Goal: Task Accomplishment & Management: Manage account settings

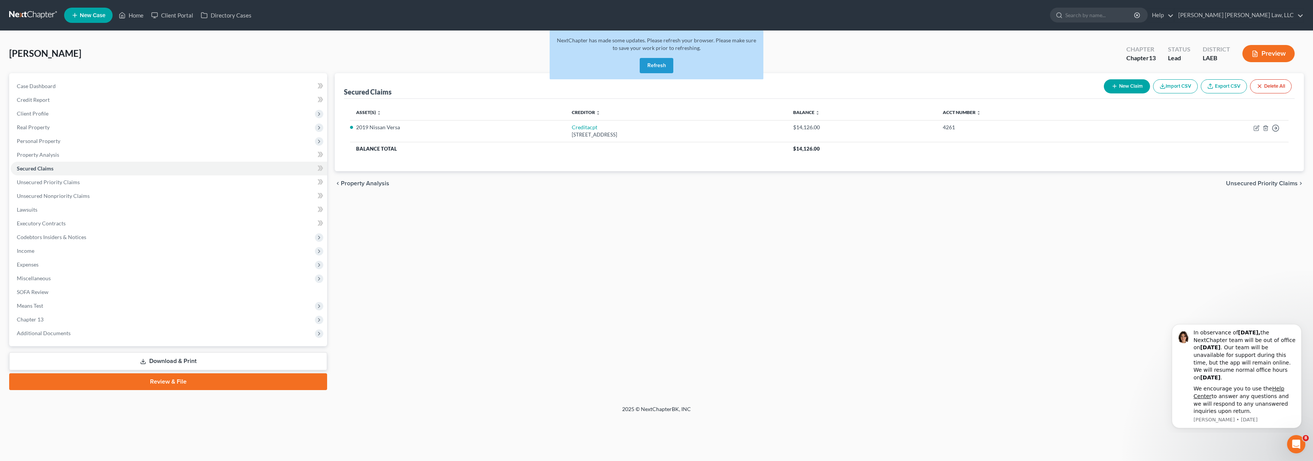
click at [660, 68] on button "Refresh" at bounding box center [657, 65] width 34 height 15
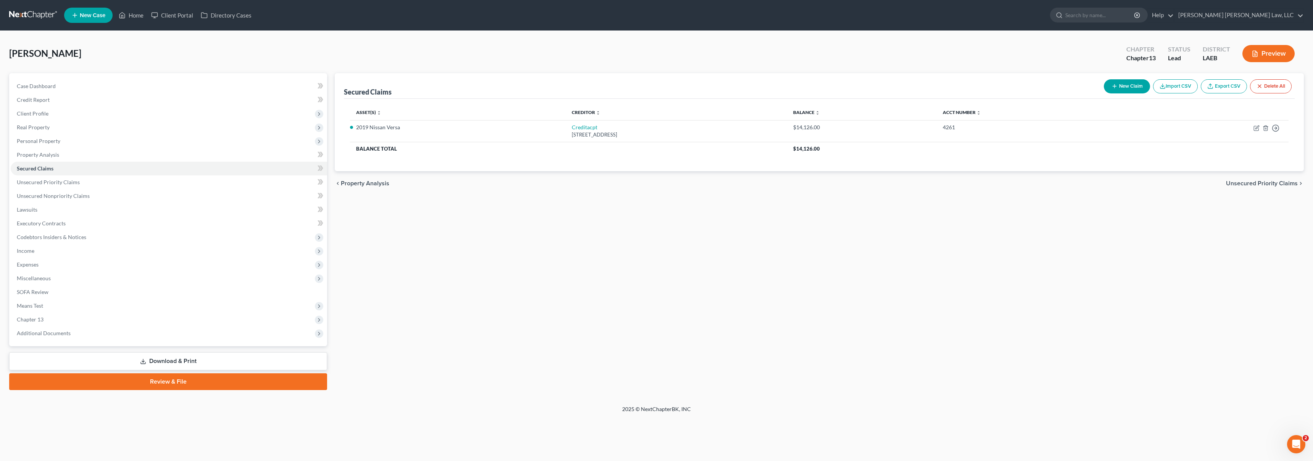
click at [33, 17] on link at bounding box center [33, 15] width 49 height 14
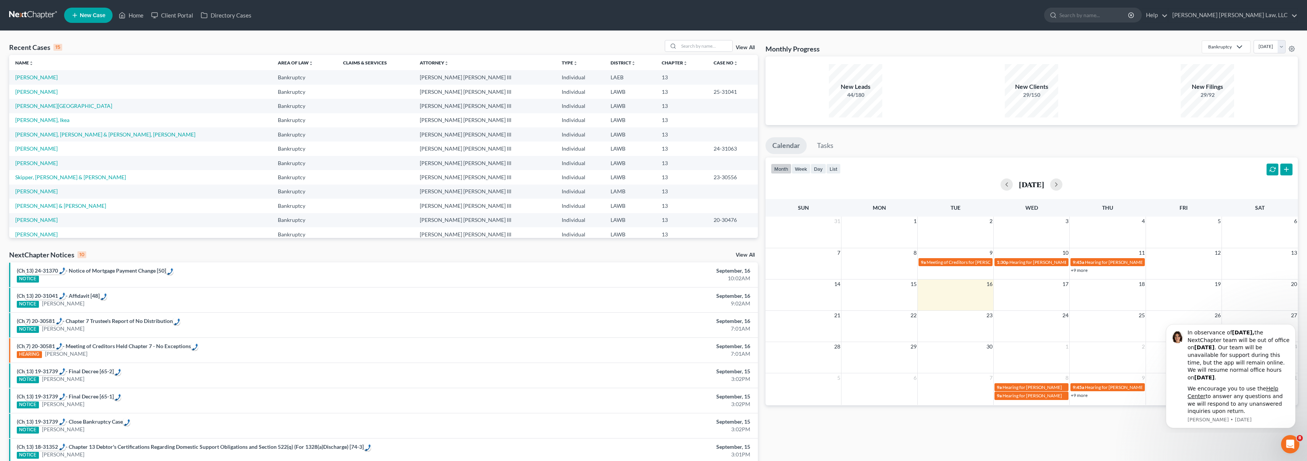
click at [34, 15] on link at bounding box center [33, 15] width 49 height 14
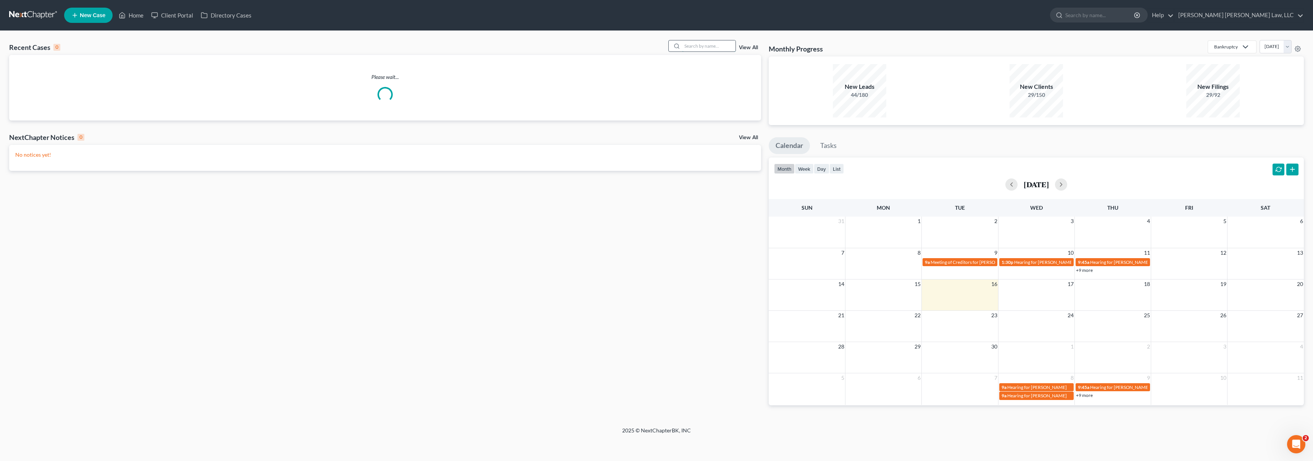
click at [709, 47] on input "search" at bounding box center [708, 45] width 53 height 11
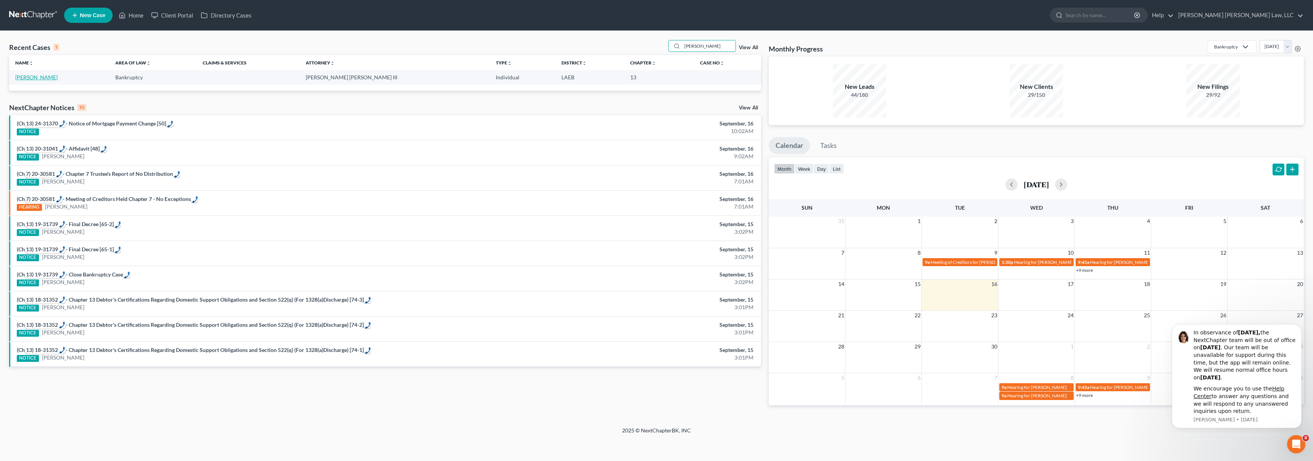
type input "blackard, julia"
click at [46, 76] on link "Blackard, Julia" at bounding box center [36, 77] width 42 height 6
click at [32, 76] on link "Blackard, Julia" at bounding box center [36, 77] width 42 height 6
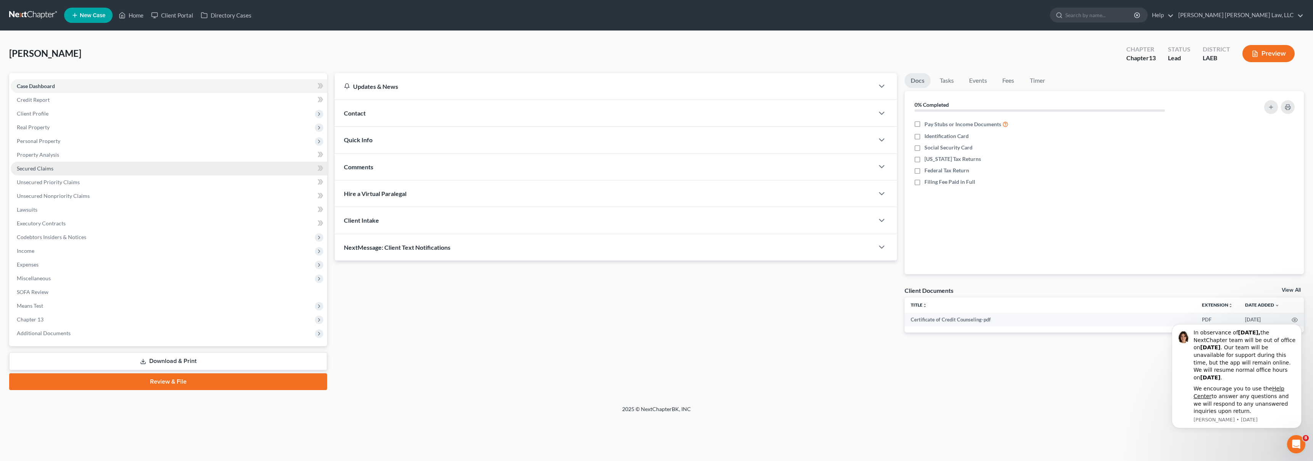
click at [35, 169] on span "Secured Claims" at bounding box center [35, 168] width 37 height 6
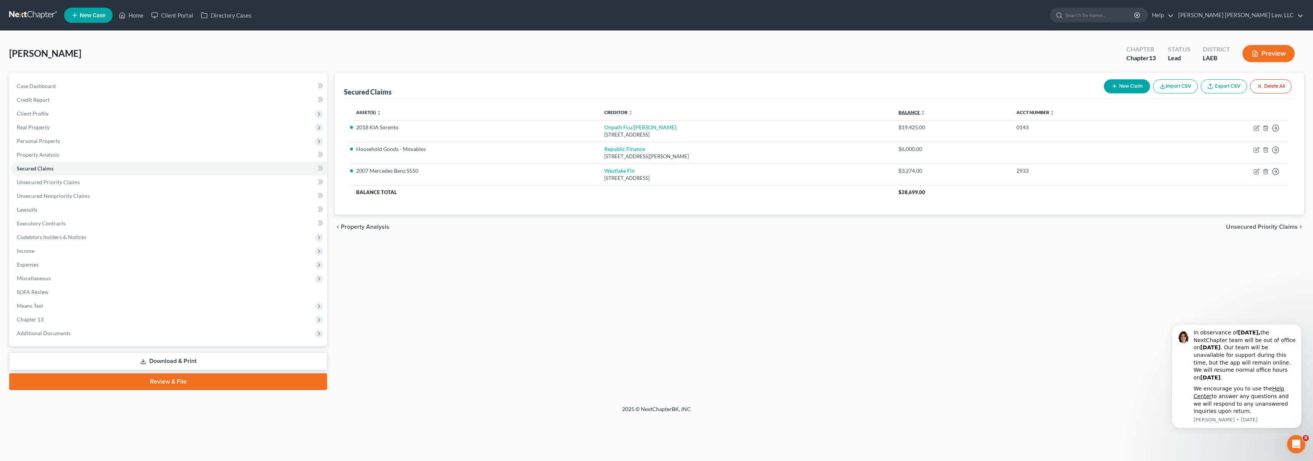
click at [918, 111] on link "Balance expand_more expand_less unfold_more" at bounding box center [911, 113] width 27 height 6
click at [922, 114] on link "Balance expand_more expand_less unfold_more" at bounding box center [911, 113] width 27 height 6
click at [922, 114] on link "Balance expand_more expand_less unfold_more" at bounding box center [913, 113] width 26 height 6
click at [72, 180] on span "Unsecured Priority Claims" at bounding box center [48, 182] width 63 height 6
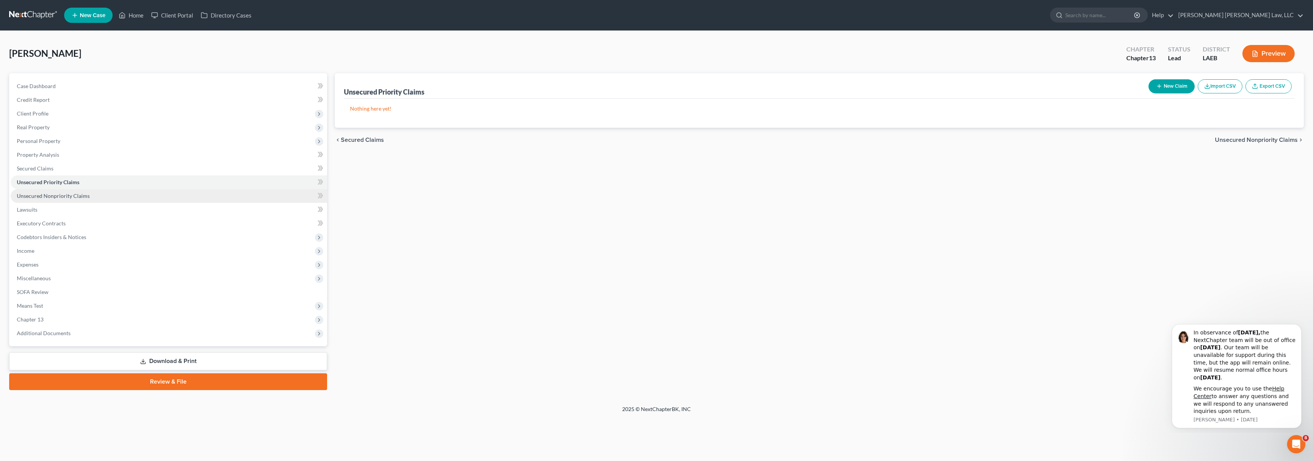
click at [105, 199] on link "Unsecured Nonpriority Claims" at bounding box center [169, 196] width 316 height 14
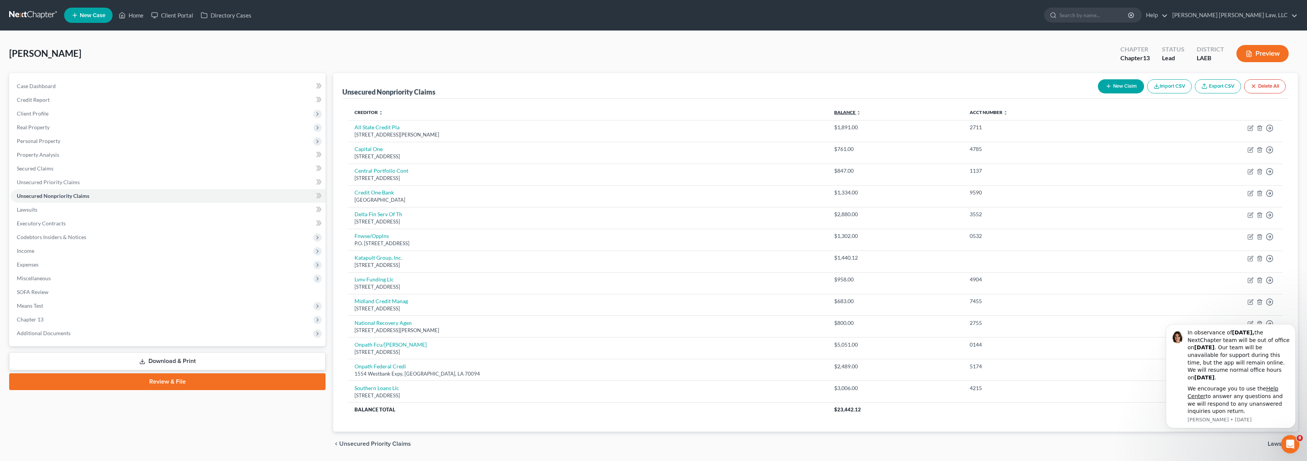
click at [834, 114] on link "Balance expand_more expand_less unfold_more" at bounding box center [847, 113] width 27 height 6
click at [115, 169] on link "Secured Claims" at bounding box center [168, 169] width 315 height 14
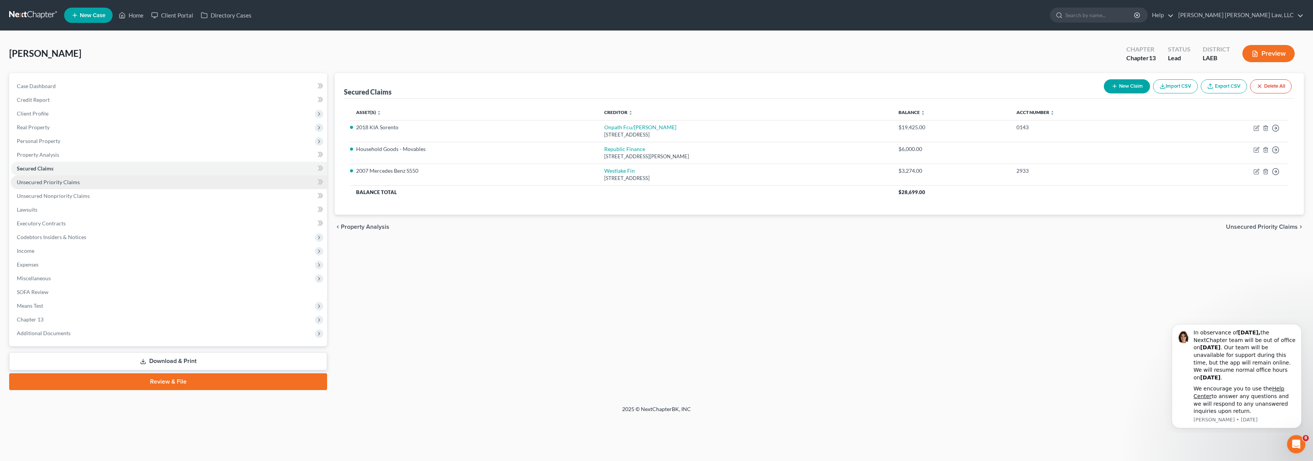
click at [184, 181] on link "Unsecured Priority Claims" at bounding box center [169, 183] width 316 height 14
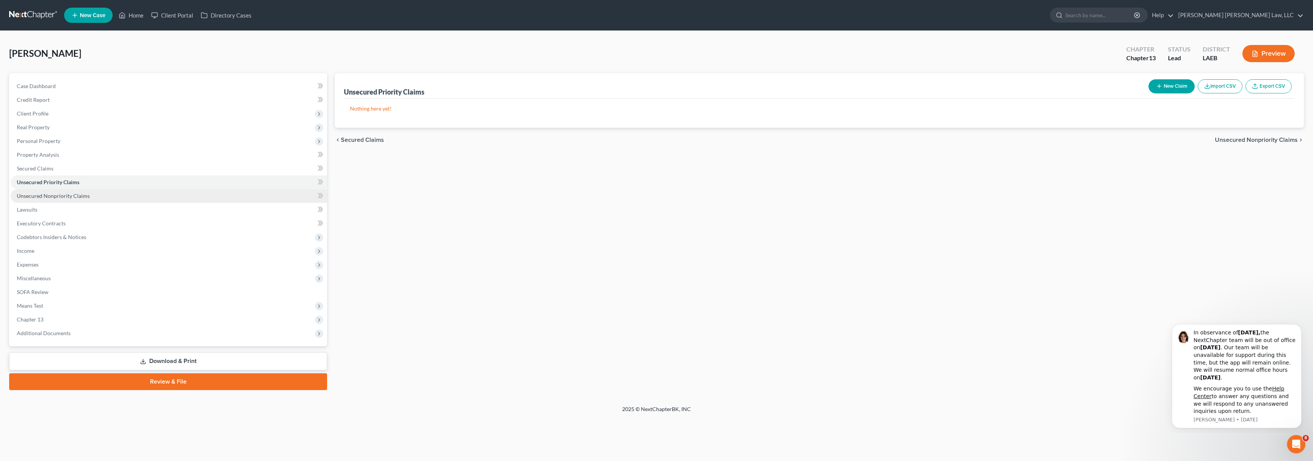
click at [185, 194] on link "Unsecured Nonpriority Claims" at bounding box center [169, 196] width 316 height 14
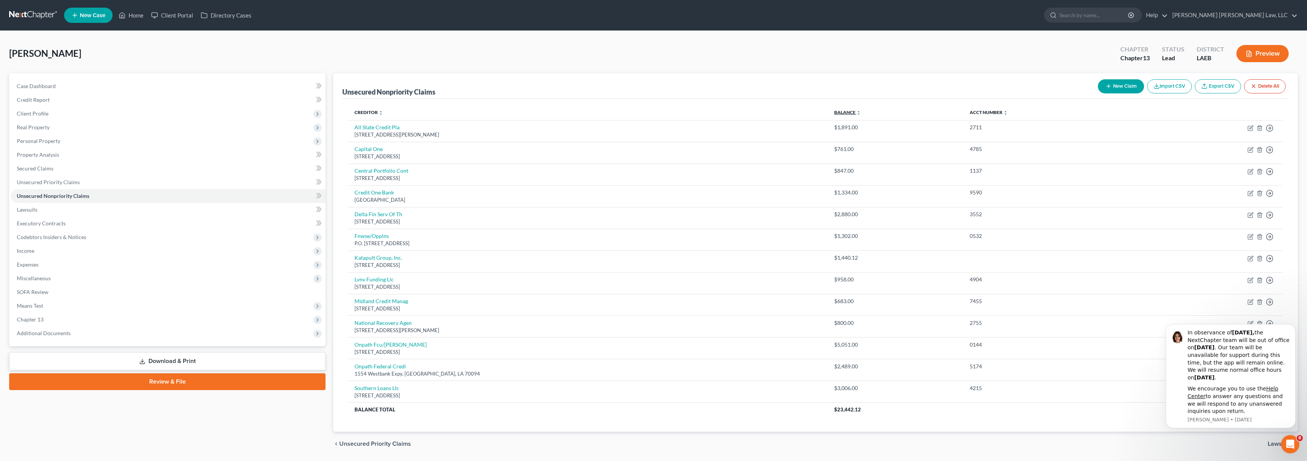
click at [834, 112] on link "Balance expand_more expand_less unfold_more" at bounding box center [847, 113] width 27 height 6
click at [837, 113] on link "Balance expand_more expand_less unfold_more" at bounding box center [850, 113] width 26 height 6
